Goal: Task Accomplishment & Management: Use online tool/utility

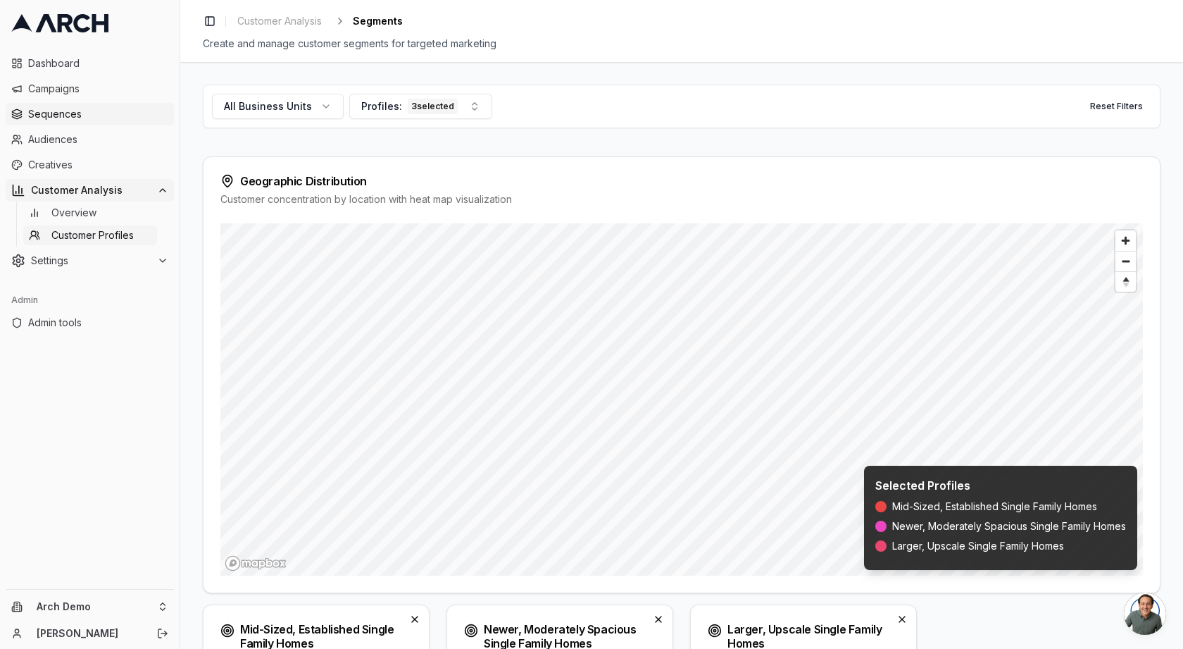
click at [56, 114] on span "Sequences" at bounding box center [98, 114] width 140 height 14
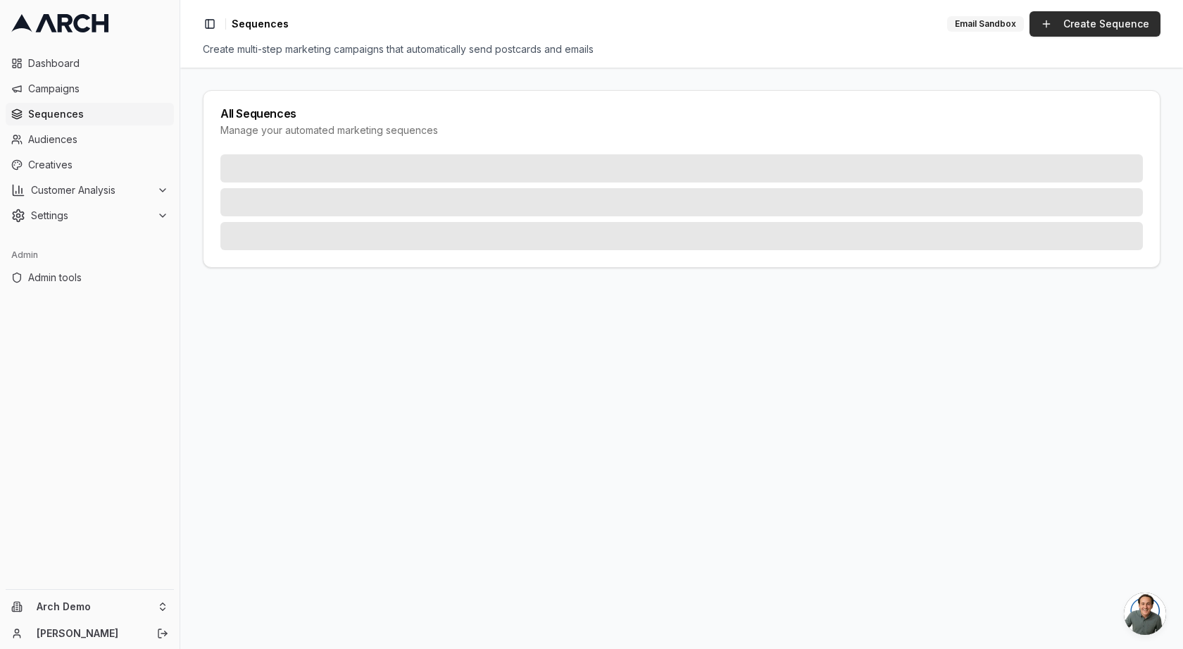
click at [1122, 25] on link "Create Sequence" at bounding box center [1095, 23] width 131 height 25
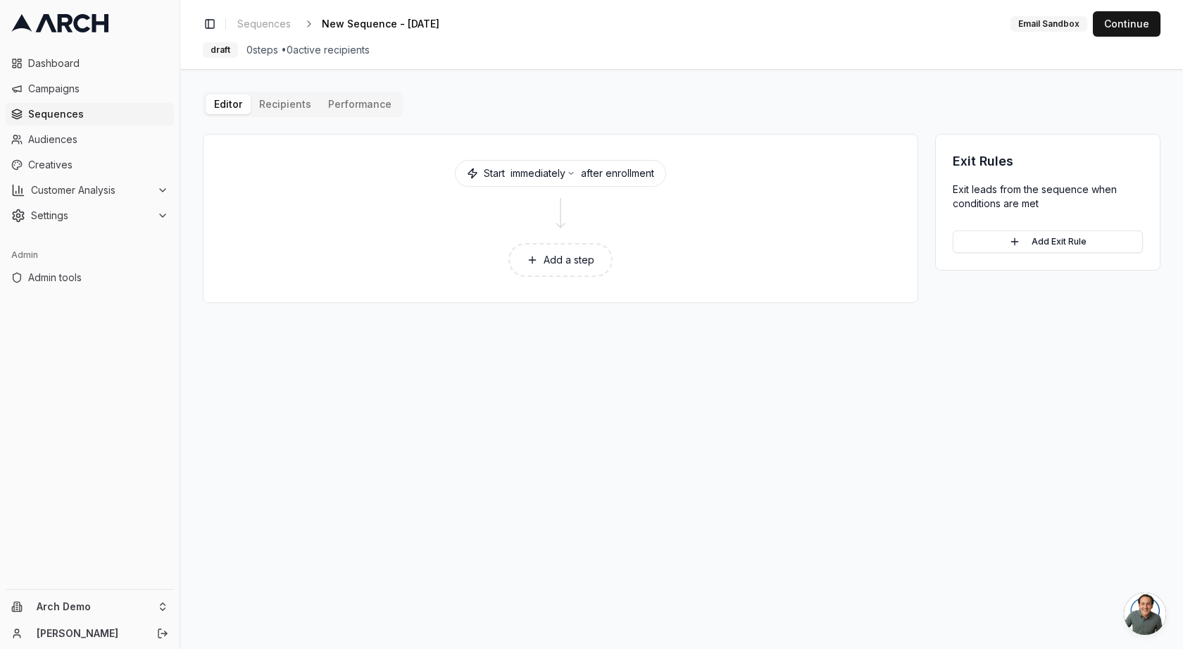
click at [573, 258] on button "Add a step" at bounding box center [560, 260] width 104 height 34
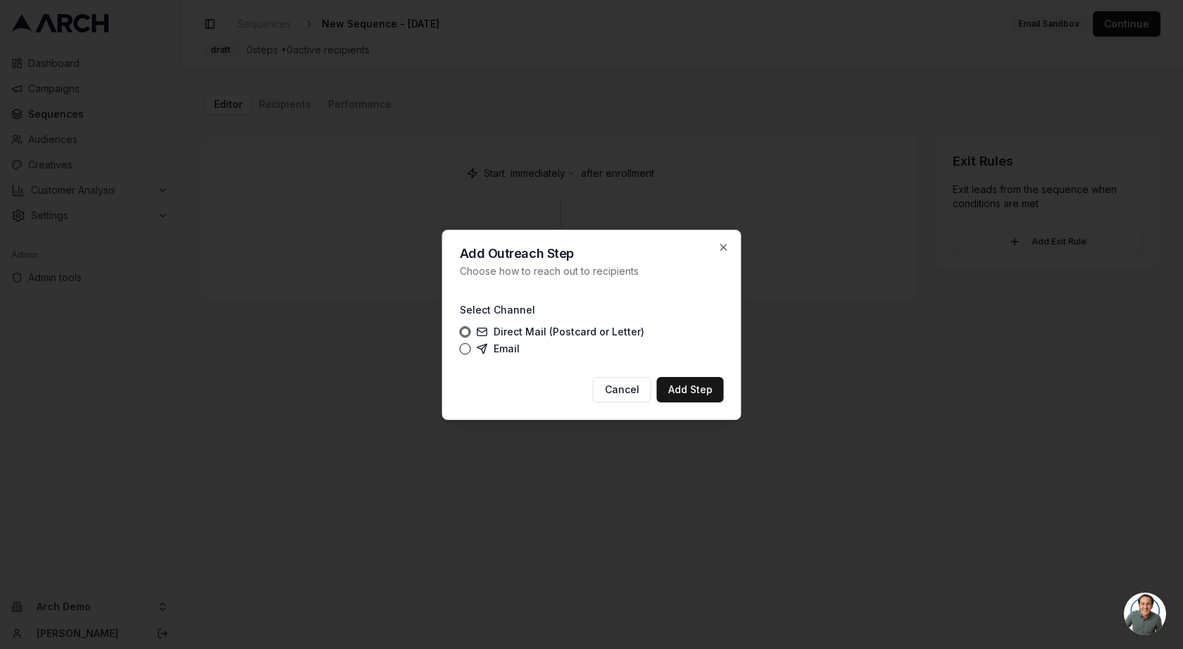
click at [526, 330] on label "Direct Mail (Postcard or Letter)" at bounding box center [561, 331] width 168 height 11
click at [471, 330] on button "Direct Mail (Postcard or Letter)" at bounding box center [465, 331] width 11 height 11
click at [677, 388] on button "Add Step" at bounding box center [690, 389] width 67 height 25
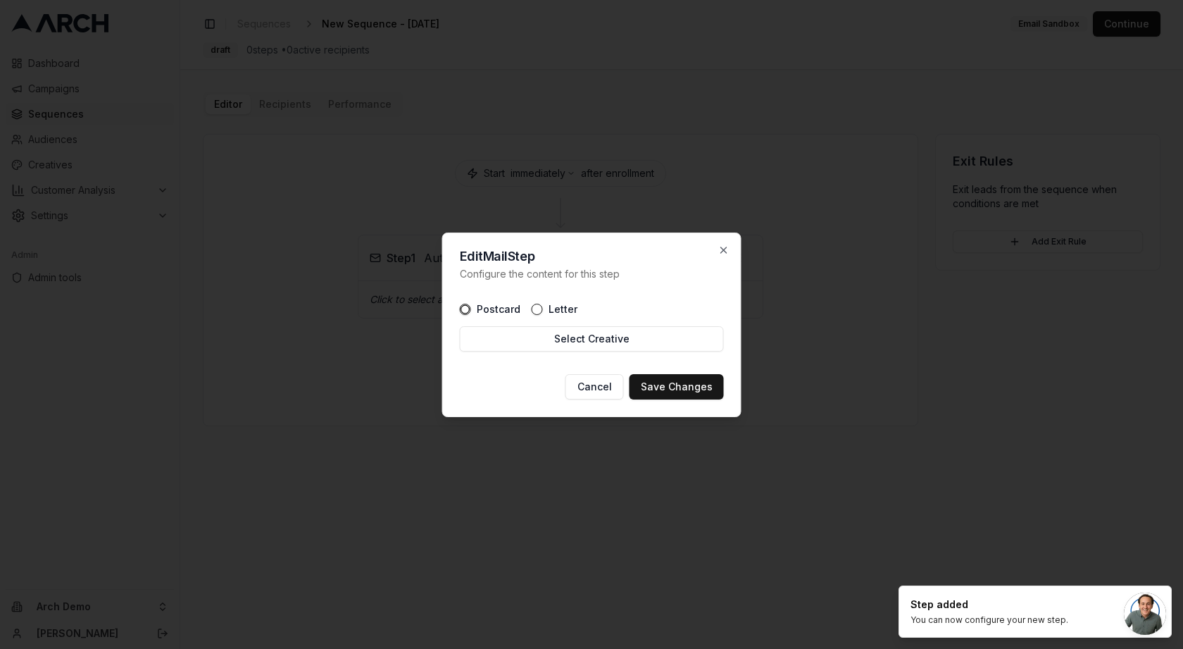
click at [558, 308] on label "Letter" at bounding box center [563, 309] width 29 height 10
click at [543, 308] on button "Letter" at bounding box center [537, 309] width 11 height 11
click at [494, 301] on div "Postcard Letter Select Creative" at bounding box center [592, 327] width 264 height 70
click at [465, 311] on button "Postcard" at bounding box center [465, 309] width 11 height 11
click at [694, 391] on button "Save Changes" at bounding box center [677, 386] width 94 height 25
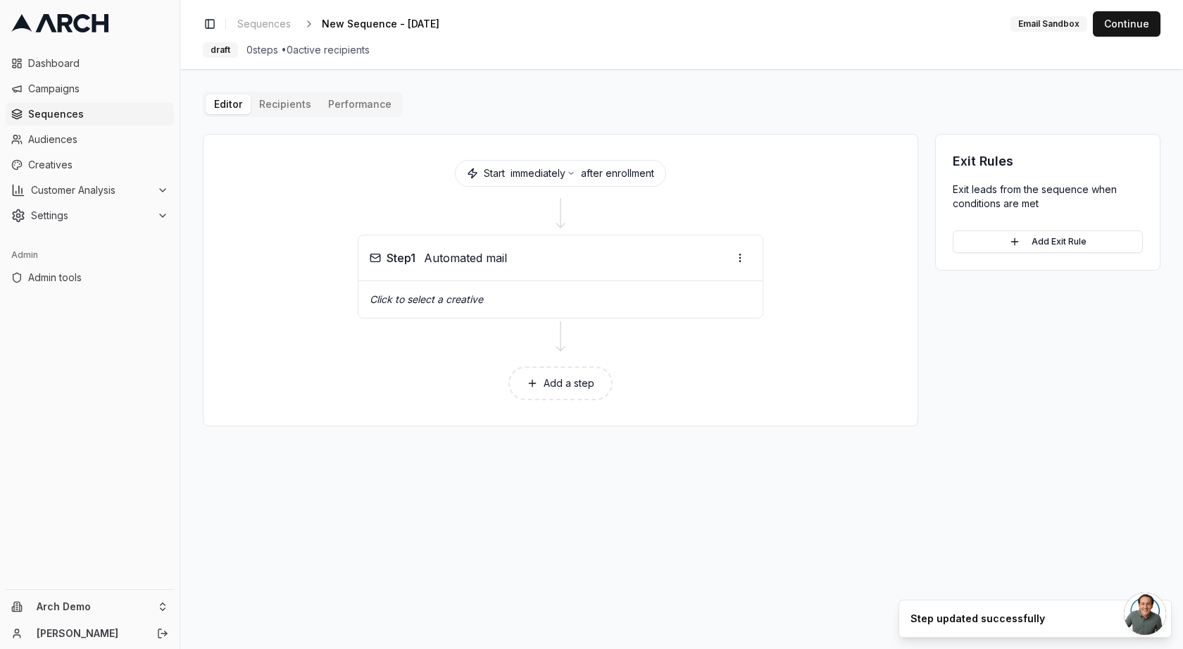
click at [583, 387] on button "Add a step" at bounding box center [560, 383] width 104 height 34
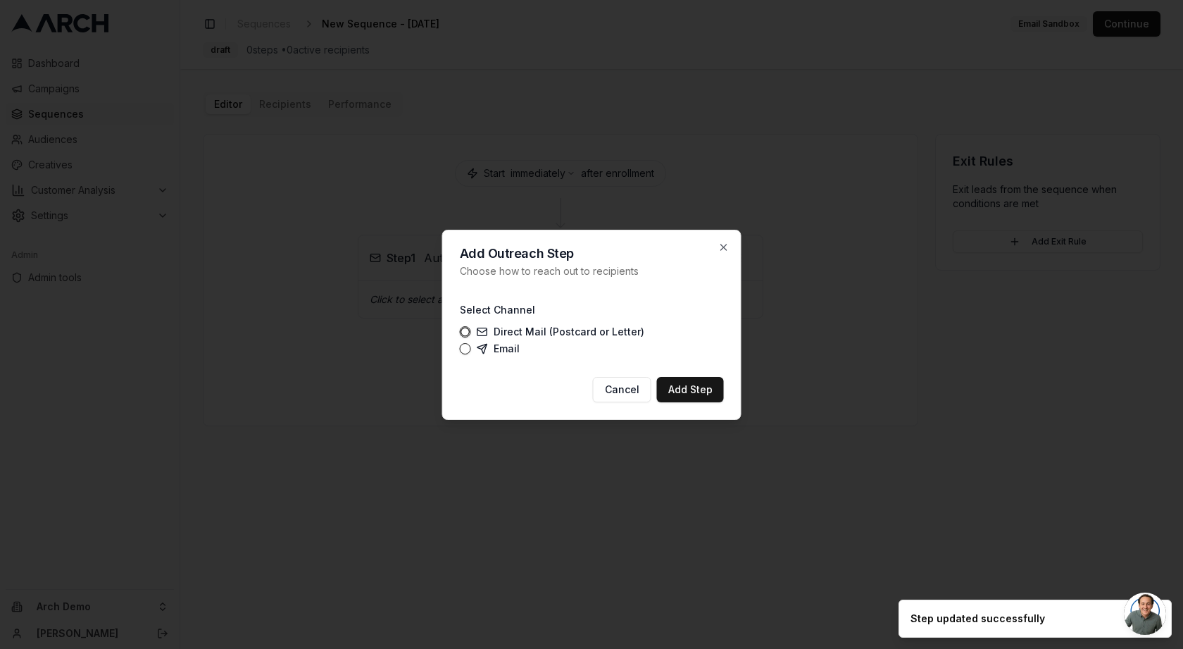
click at [506, 351] on label "Email" at bounding box center [498, 348] width 43 height 11
click at [471, 351] on button "Email" at bounding box center [465, 348] width 11 height 11
click at [687, 387] on button "Add Step" at bounding box center [690, 389] width 67 height 25
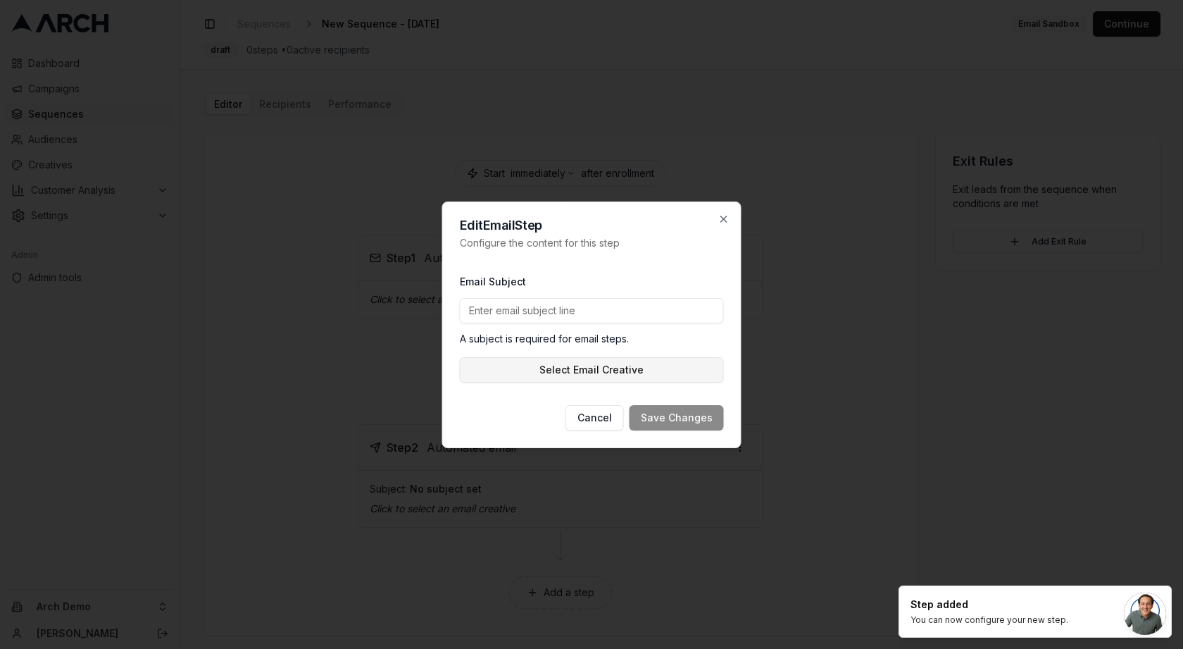
click at [589, 373] on button "Select Email Creative" at bounding box center [592, 369] width 264 height 25
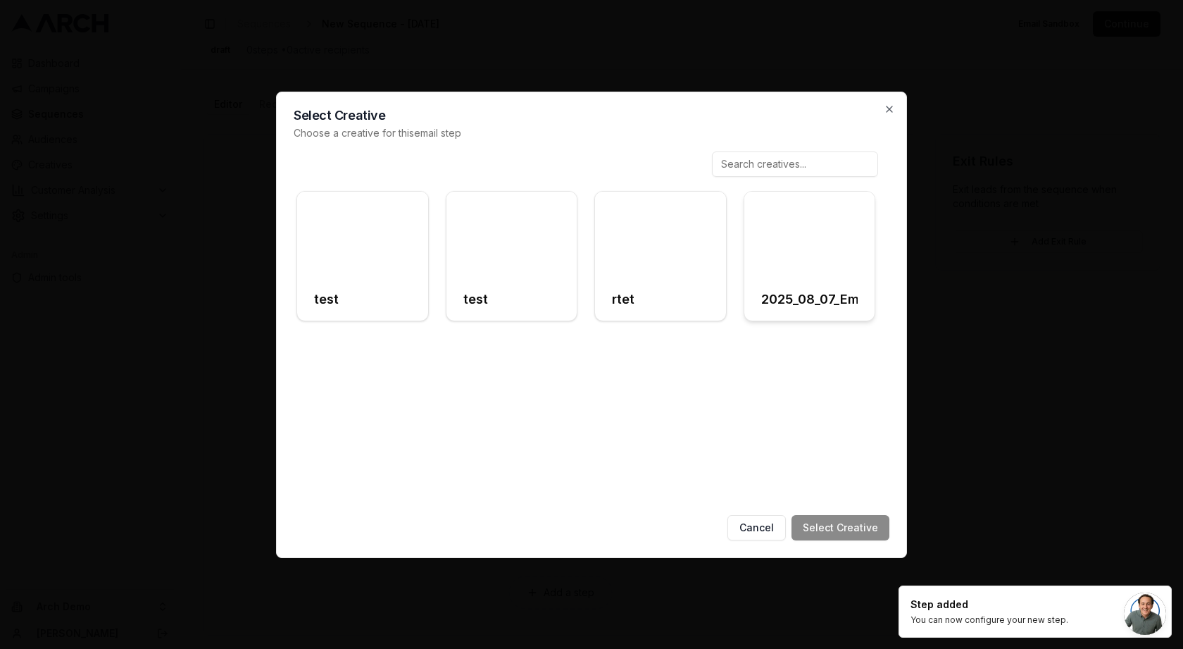
click at [794, 291] on h3 "2025_08_07_Email_Best" at bounding box center [809, 299] width 97 height 20
click at [834, 520] on button "Select Creative" at bounding box center [841, 527] width 98 height 25
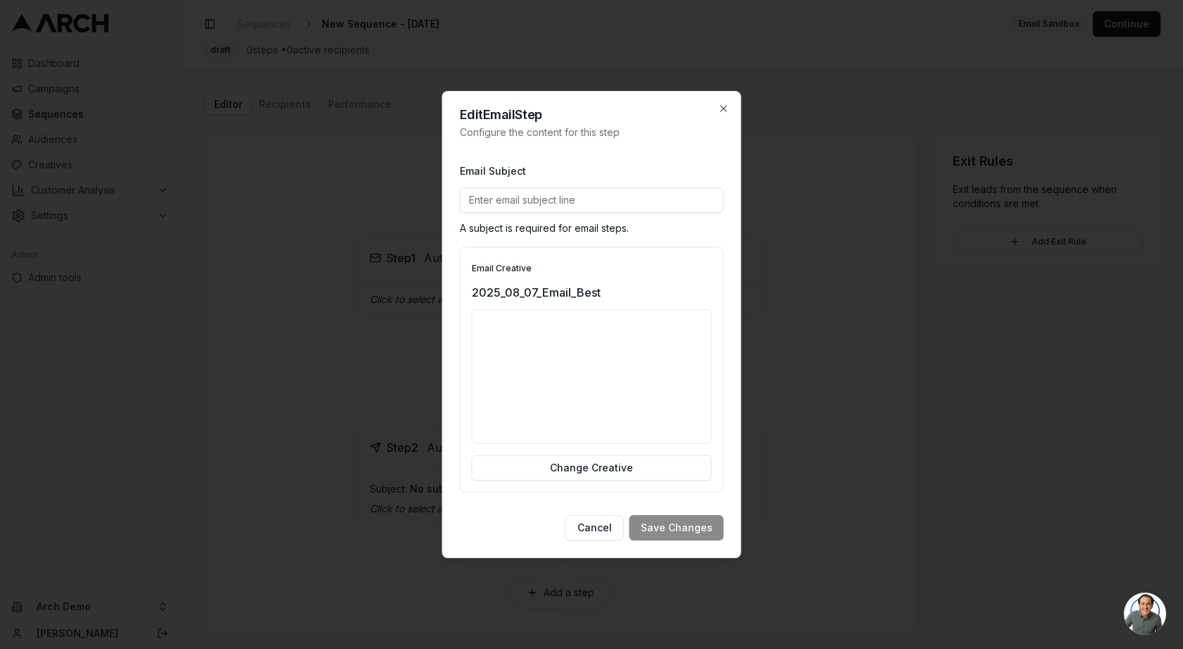
click at [681, 199] on input "Email Subject" at bounding box center [592, 199] width 264 height 25
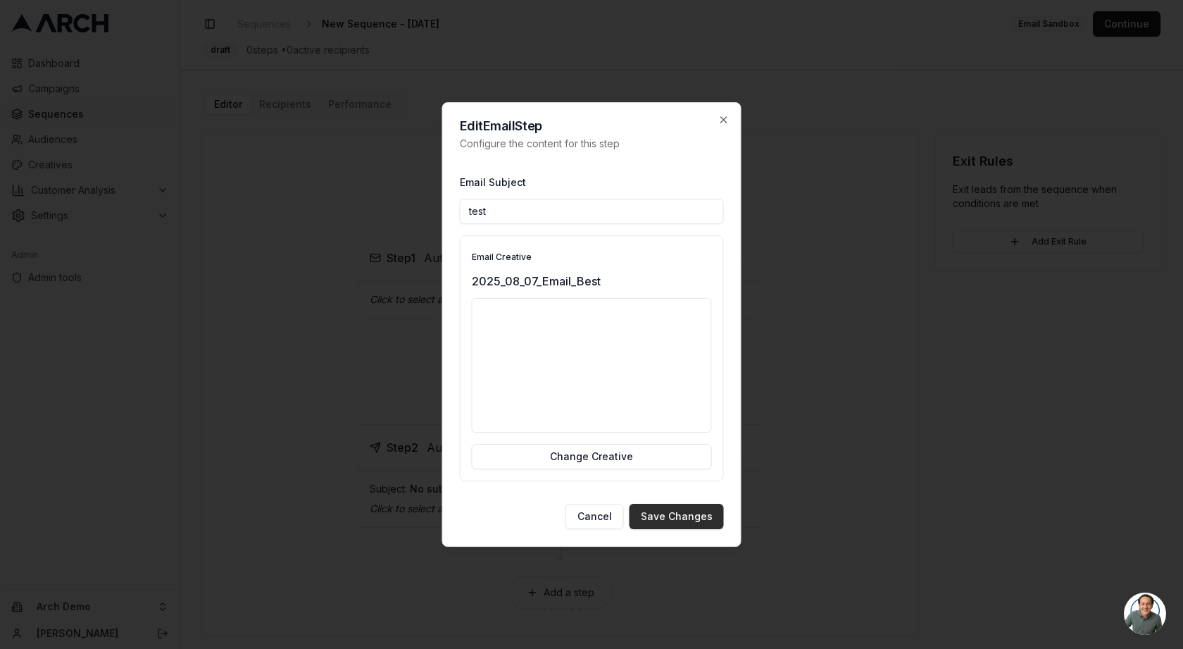
type input "test"
click at [679, 521] on button "Save Changes" at bounding box center [677, 516] width 94 height 25
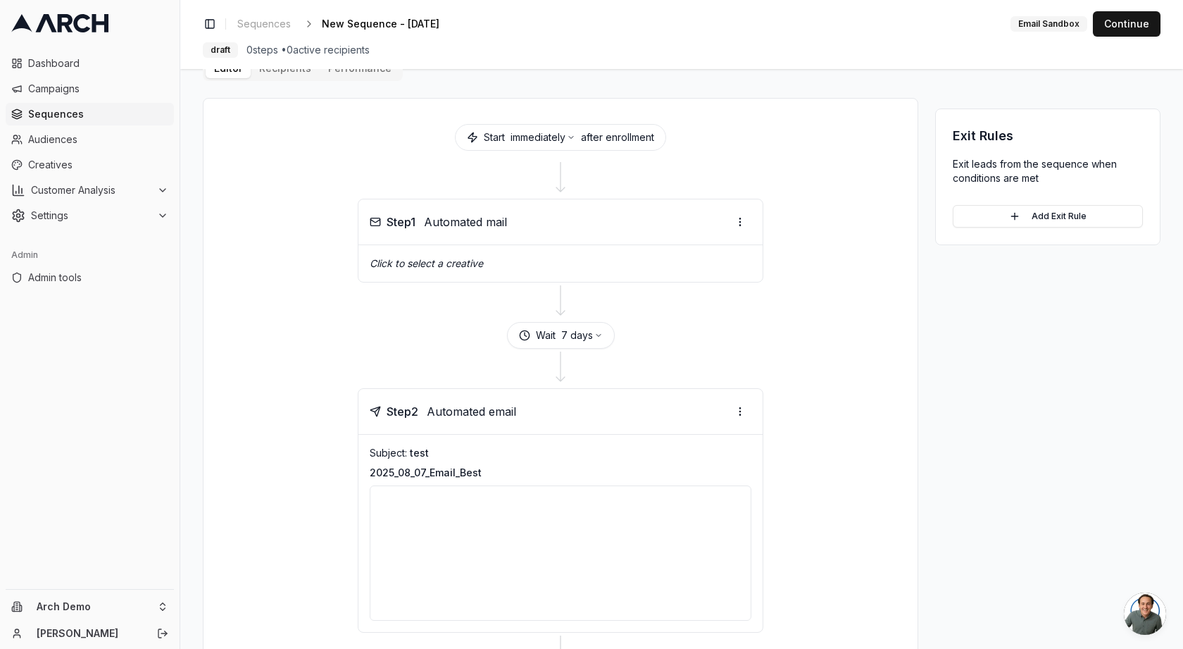
scroll to position [34, 0]
